Goal: Book appointment/travel/reservation

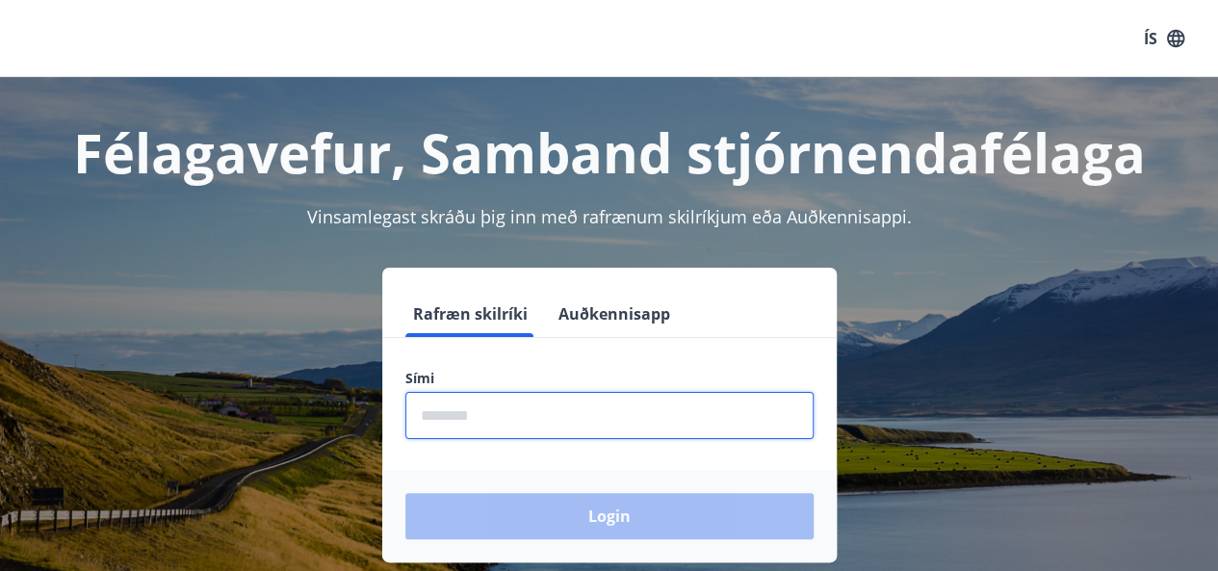
click at [460, 414] on input "phone" at bounding box center [609, 415] width 408 height 47
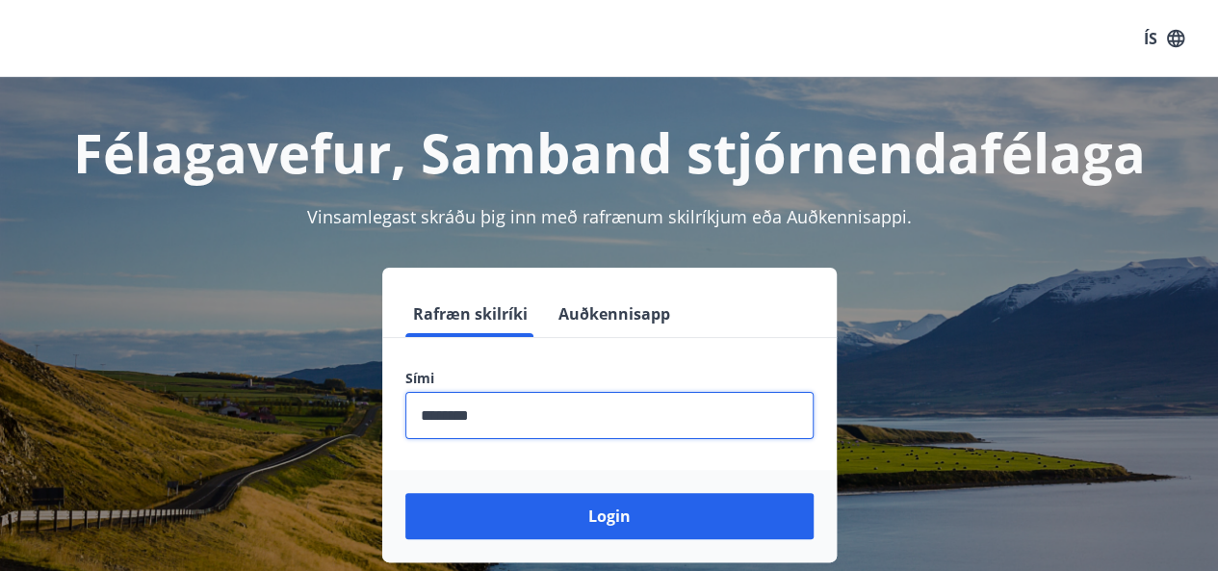
type input "********"
click at [405, 493] on button "Login" at bounding box center [609, 516] width 408 height 46
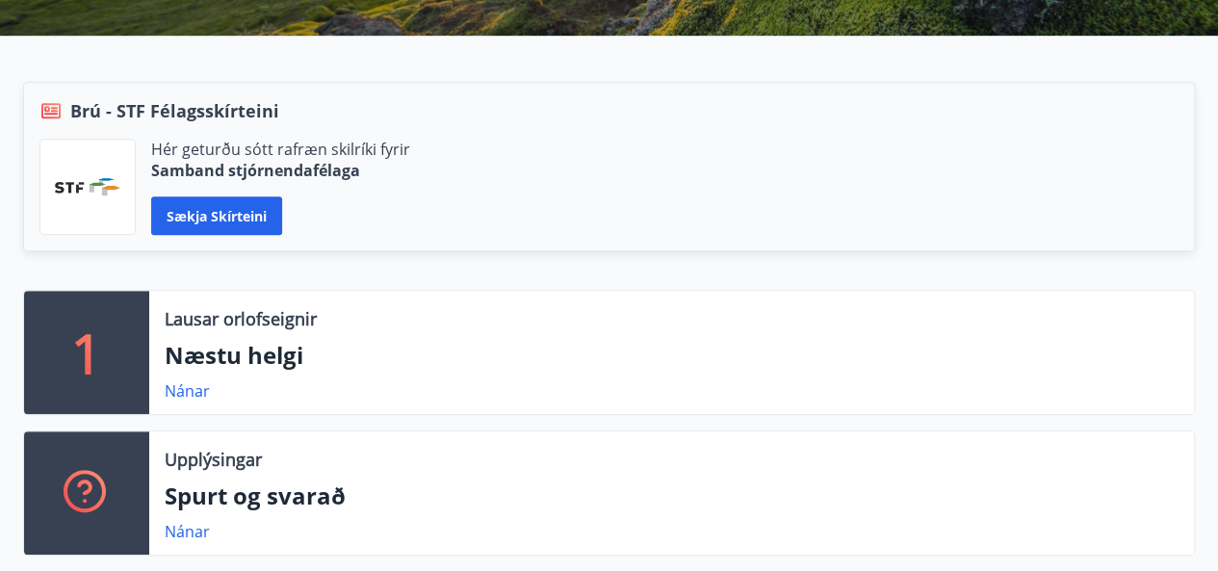
scroll to position [424, 0]
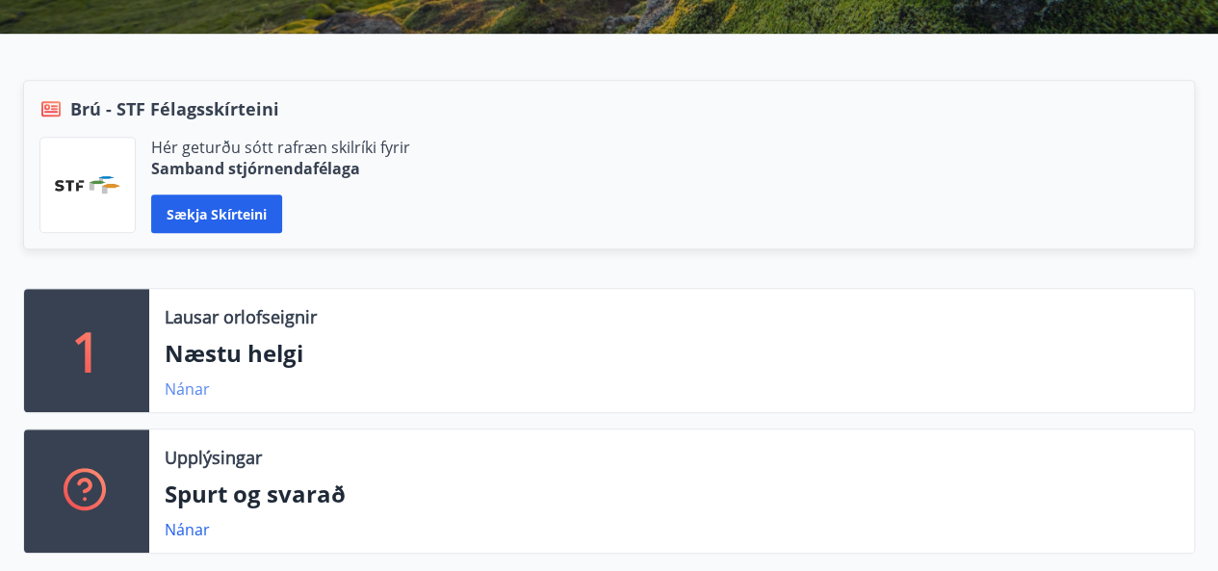
click at [183, 386] on link "Nánar" at bounding box center [187, 388] width 45 height 21
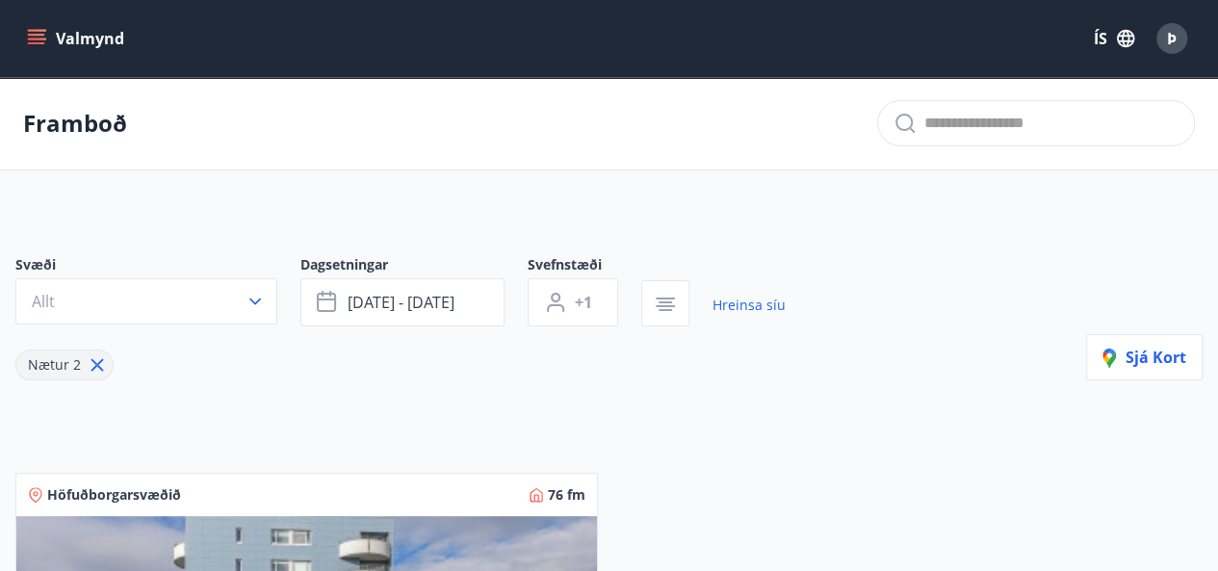
click at [39, 47] on icon "menu" at bounding box center [36, 38] width 19 height 19
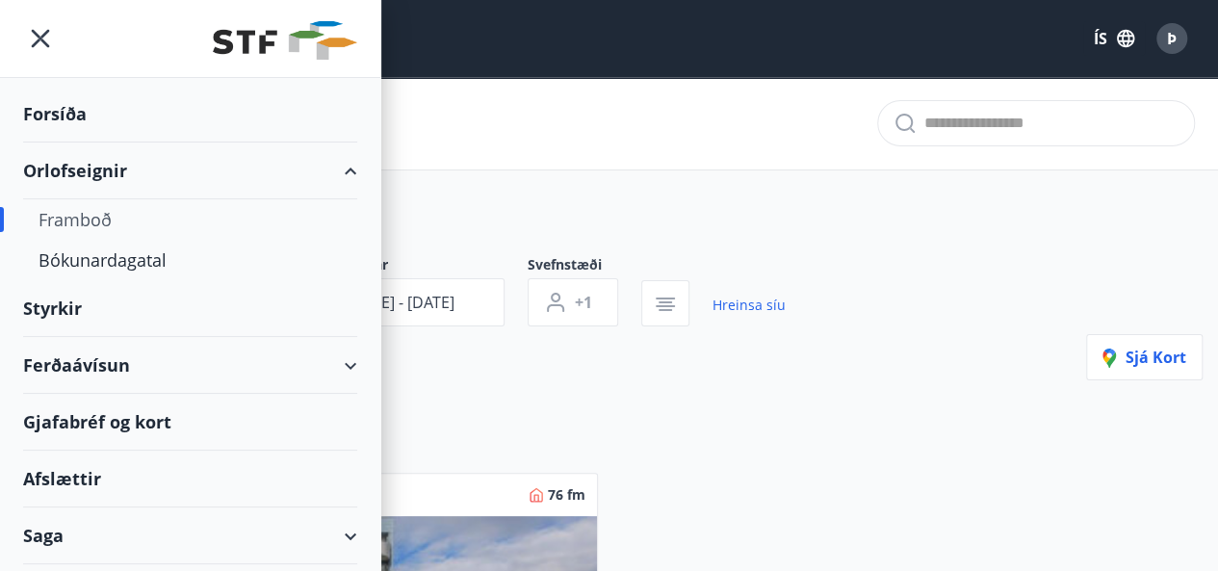
click at [75, 214] on div "Framboð" at bounding box center [190, 219] width 303 height 40
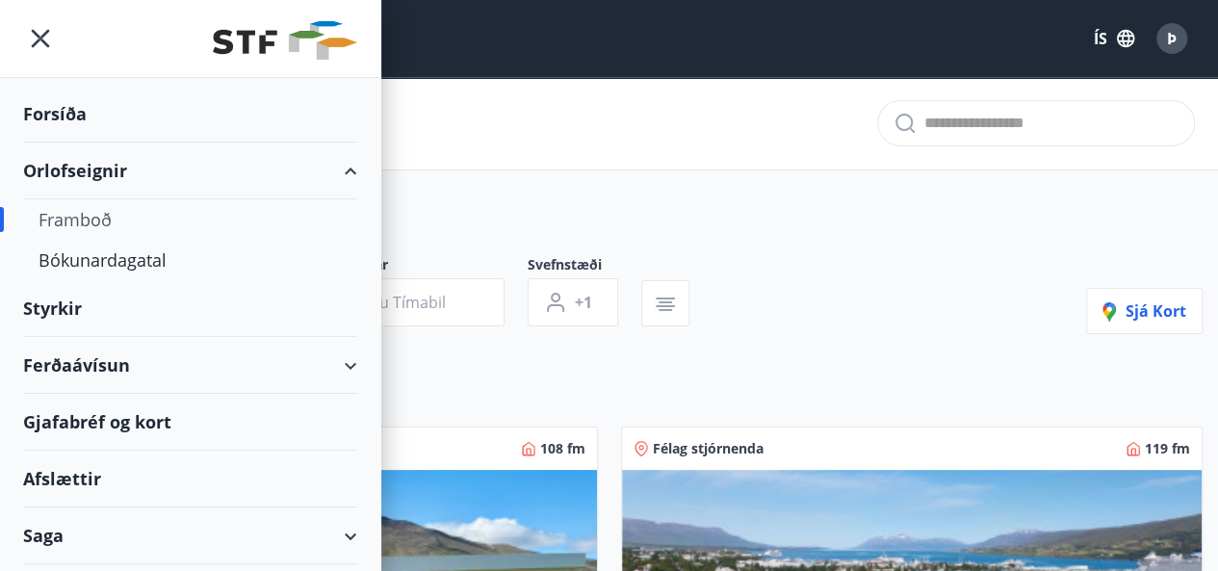
type input "*"
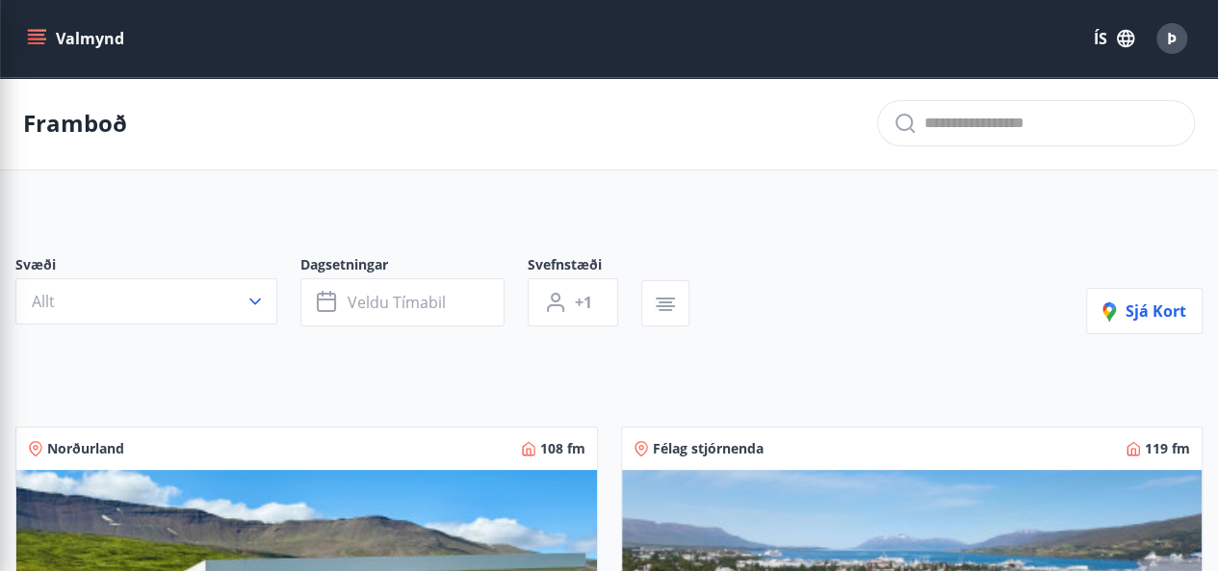
click at [847, 288] on div "Svæði Allt Dagsetningar Veldu tímabil Svefnstæði +1 Sjá kort" at bounding box center [608, 294] width 1187 height 79
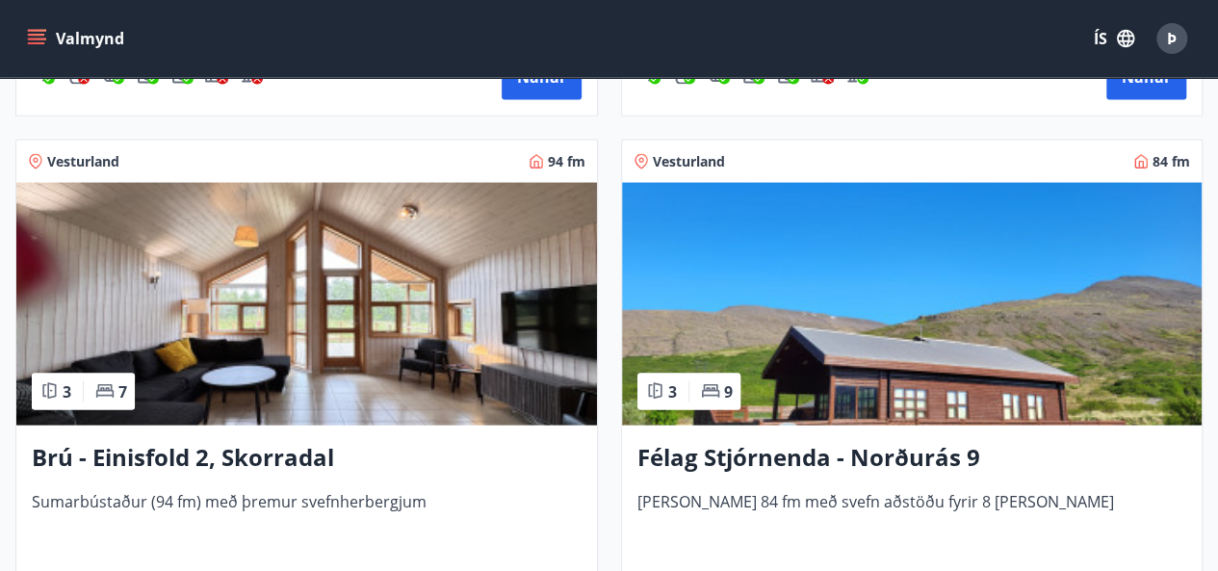
scroll to position [1872, 0]
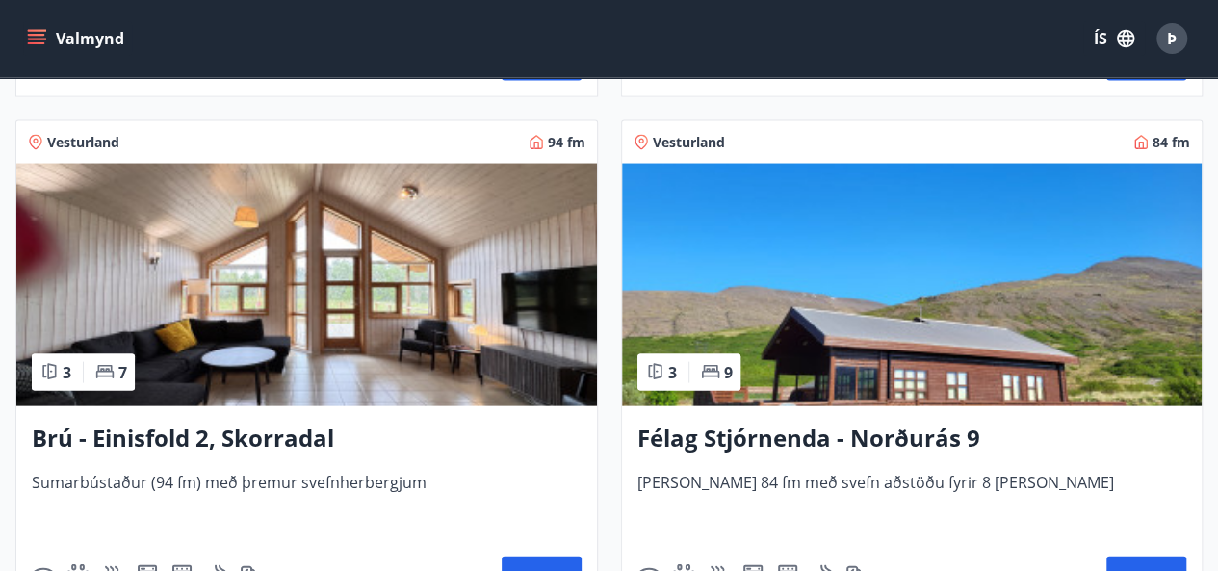
click at [235, 436] on h3 "Brú - Einisfold 2, Skorradal" at bounding box center [307, 439] width 550 height 35
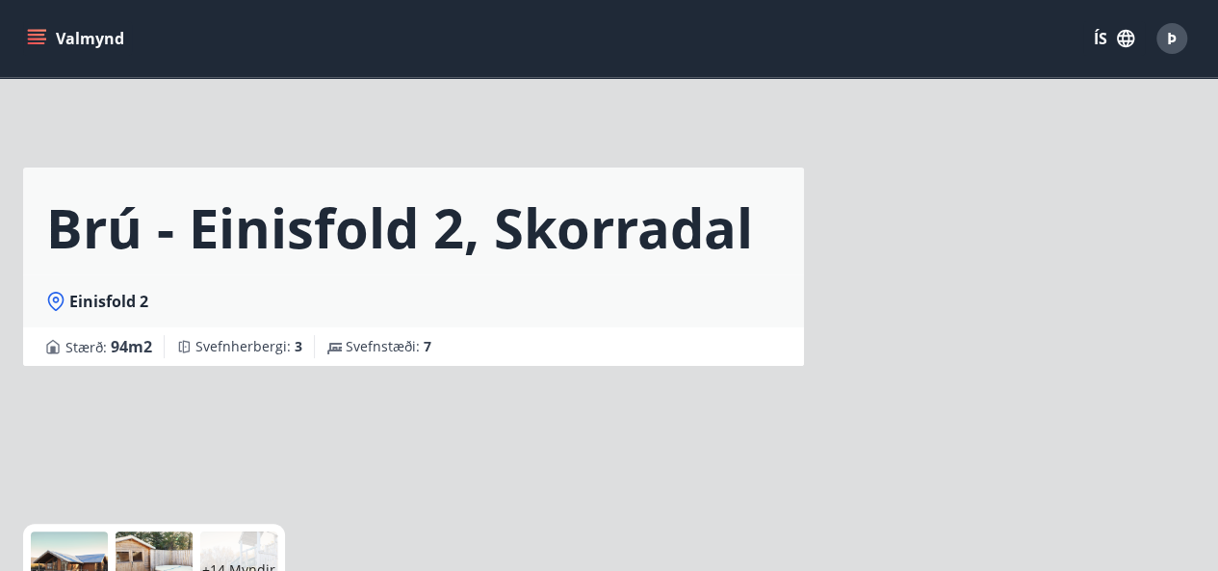
click at [1210, 163] on div "Brú - Einisfold 2, Skorradal Einisfold 2 Stærð : 94 m2 Svefnherbergi : 3 Svefns…" at bounding box center [609, 289] width 1218 height 578
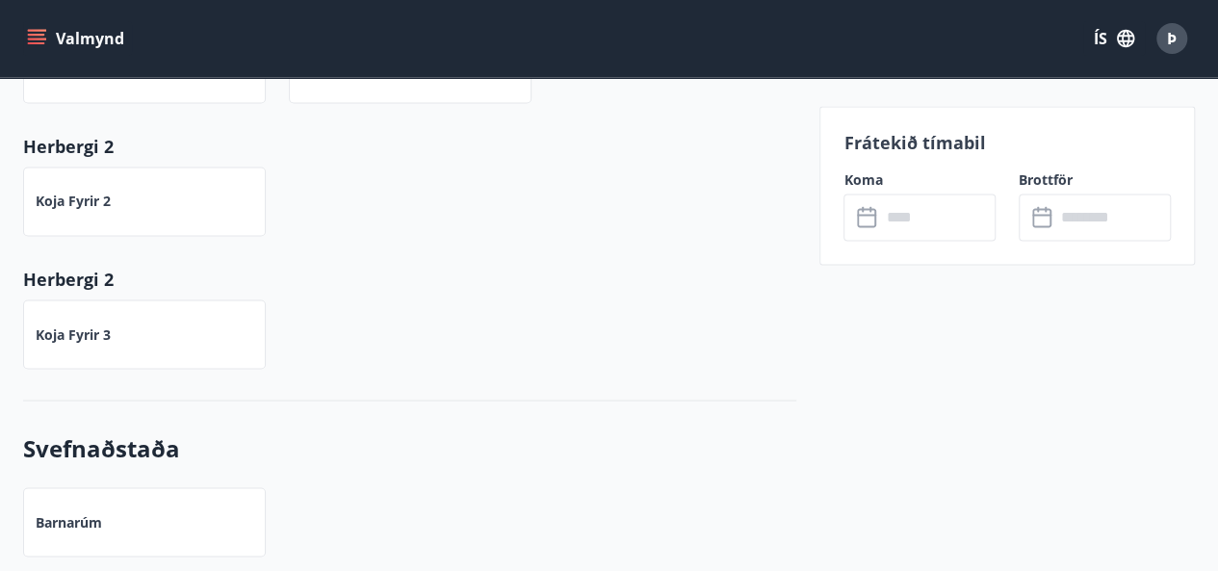
scroll to position [135, 0]
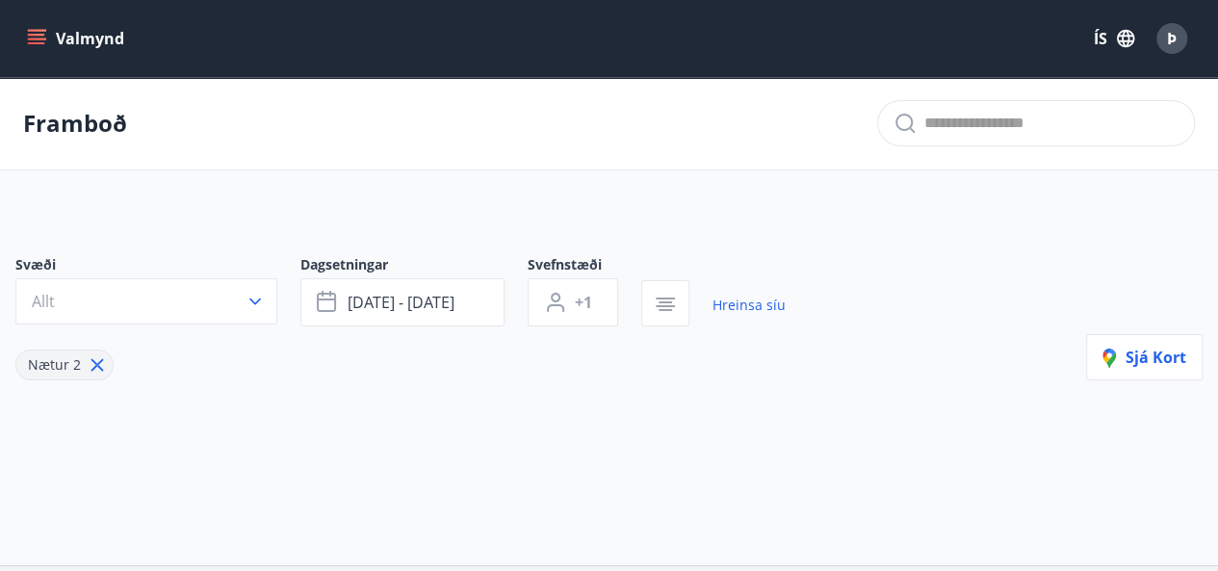
type input "*"
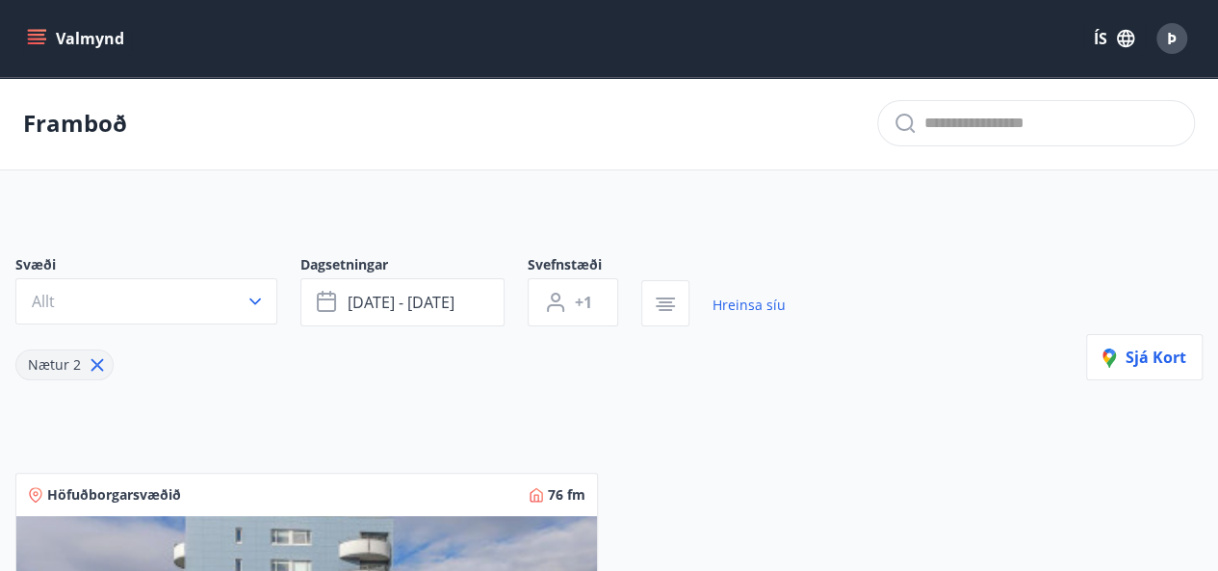
scroll to position [222, 0]
